Goal: Information Seeking & Learning: Learn about a topic

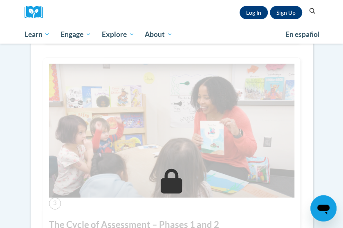
scroll to position [696, 0]
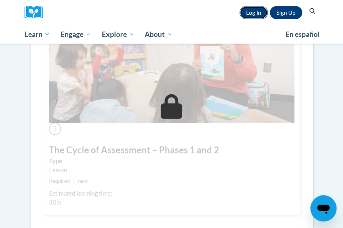
click at [253, 9] on link "Log In" at bounding box center [254, 12] width 28 height 13
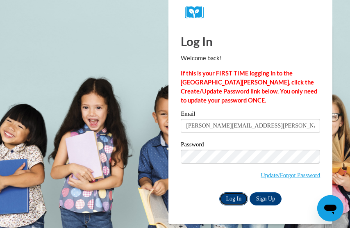
click at [228, 198] on input "Log In" at bounding box center [233, 198] width 29 height 13
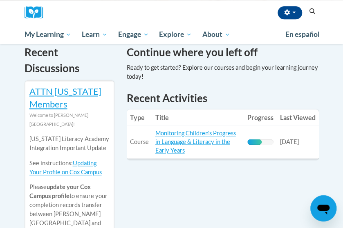
scroll to position [287, 0]
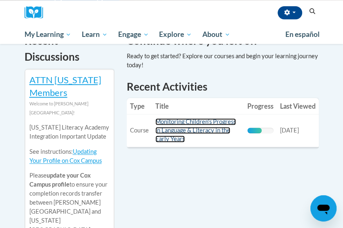
click at [184, 124] on link "Monitoring Children's Progress in Language & Literacy in the Early Years" at bounding box center [196, 130] width 81 height 24
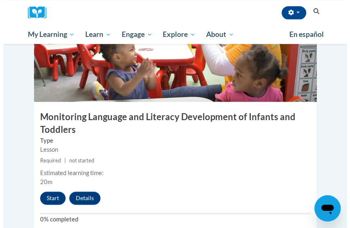
scroll to position [1351, 0]
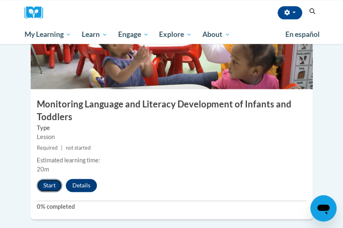
click at [50, 178] on button "Start" at bounding box center [49, 184] width 25 height 13
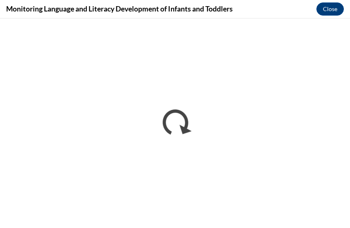
scroll to position [0, 0]
